Goal: Find specific page/section: Find specific page/section

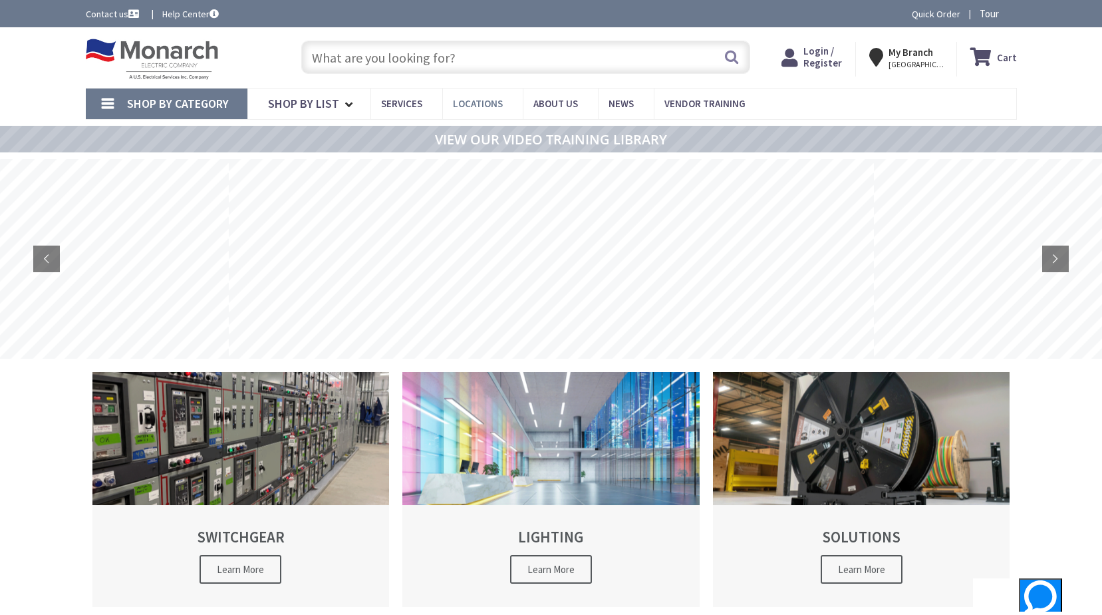
click at [464, 98] on span "Locations" at bounding box center [478, 103] width 50 height 13
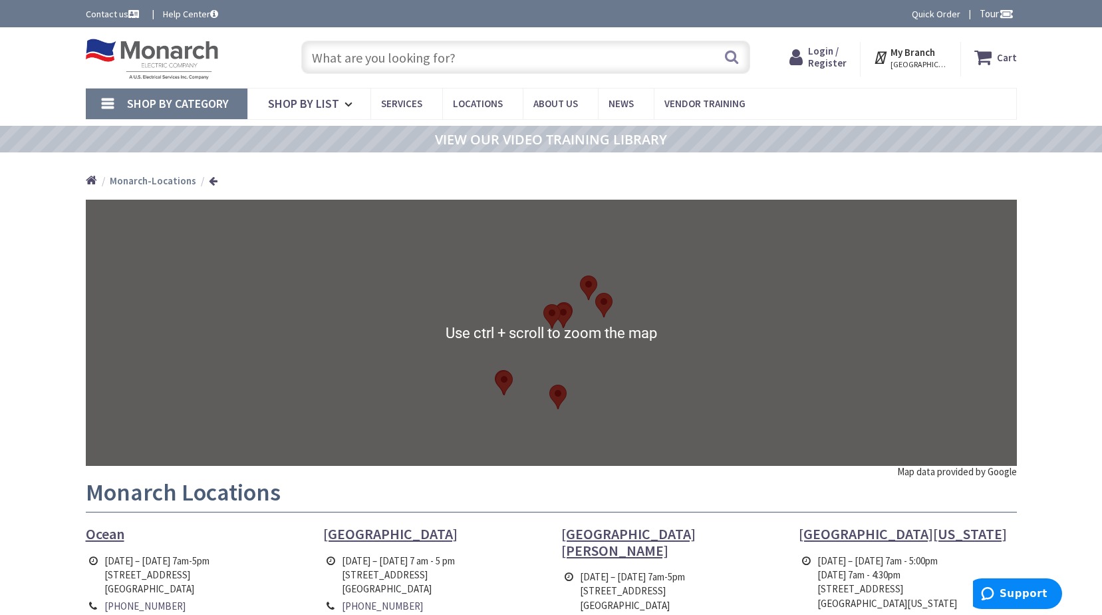
click at [611, 366] on div at bounding box center [551, 333] width 931 height 266
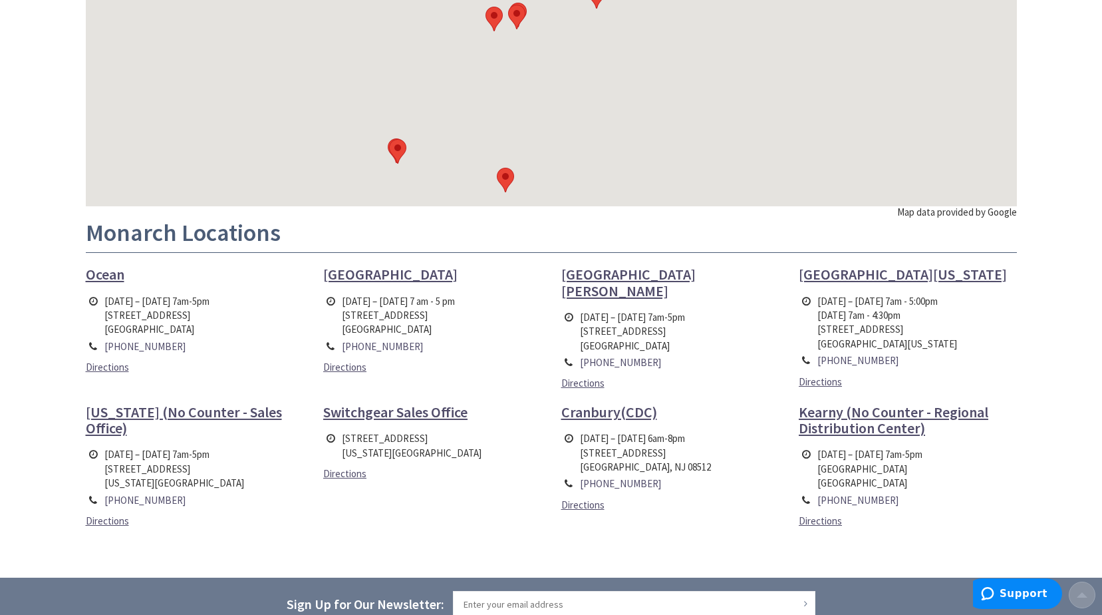
scroll to position [266, 0]
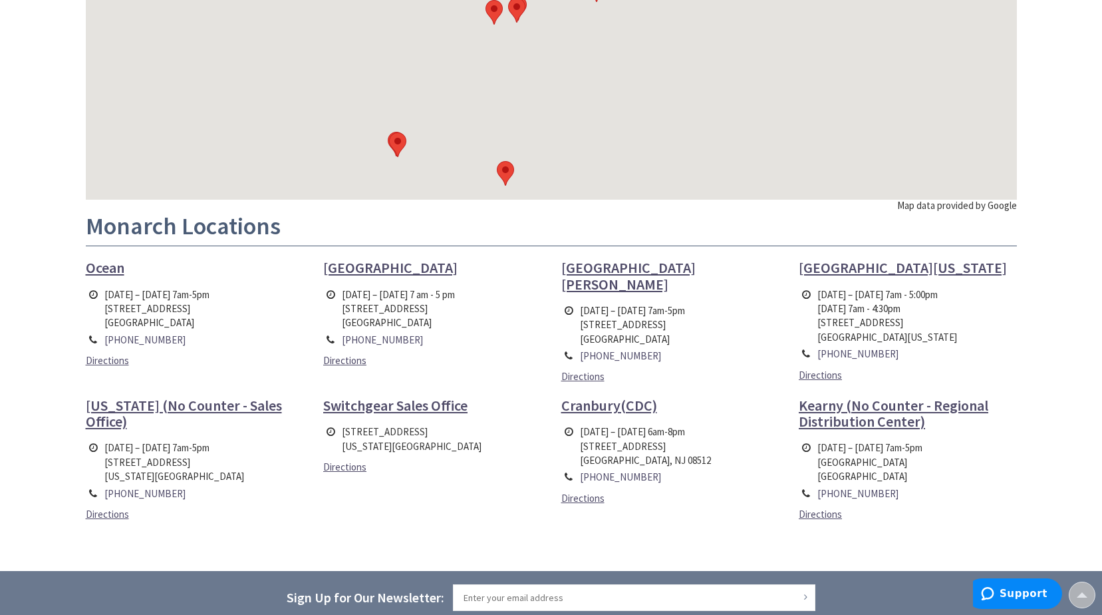
click at [372, 405] on span "Switchgear Sales Office" at bounding box center [395, 405] width 144 height 19
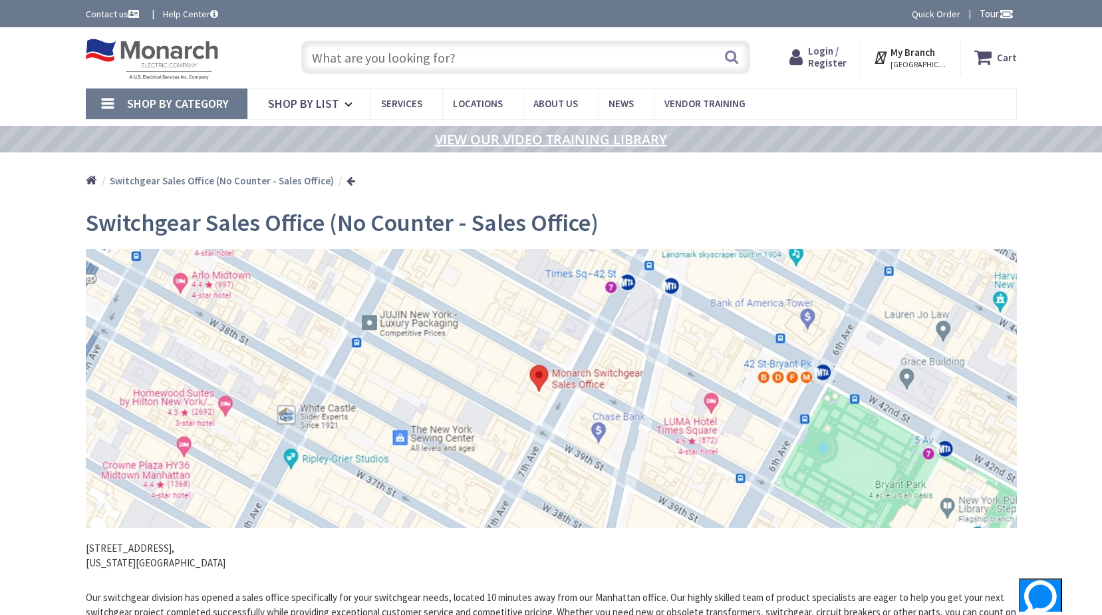
click at [515, 140] on link "VIEW OUR VIDEO TRAINING LIBRARY" at bounding box center [551, 139] width 232 height 15
